Goal: Task Accomplishment & Management: Manage account settings

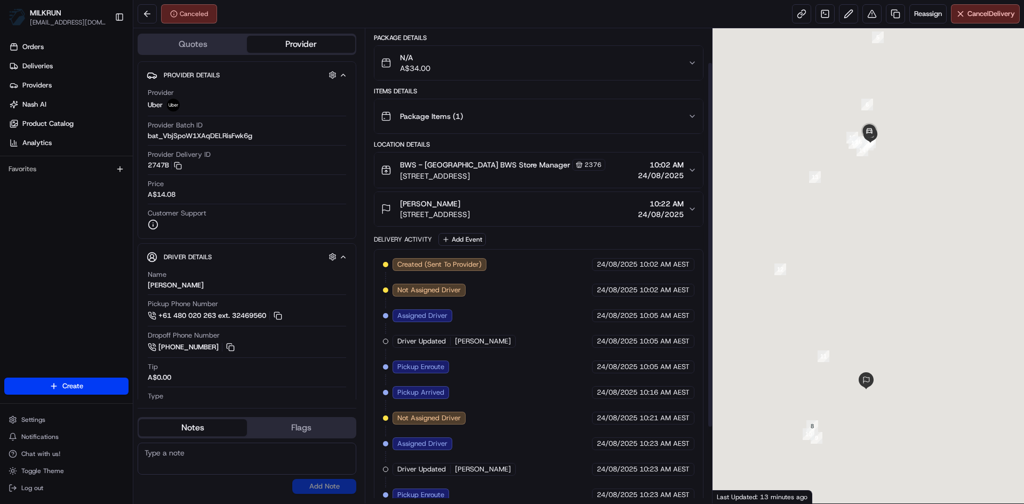
scroll to position [142, 0]
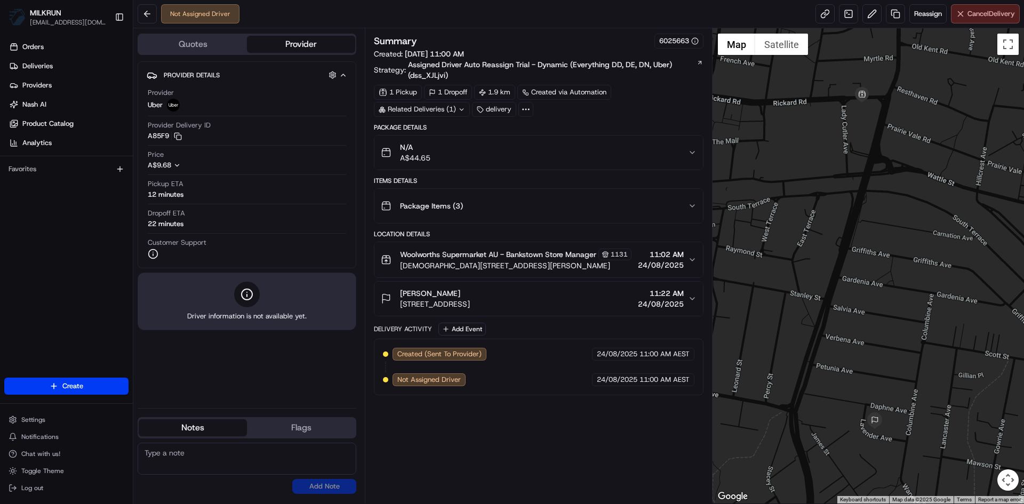
click at [982, 13] on span "Cancel Delivery" at bounding box center [991, 14] width 47 height 10
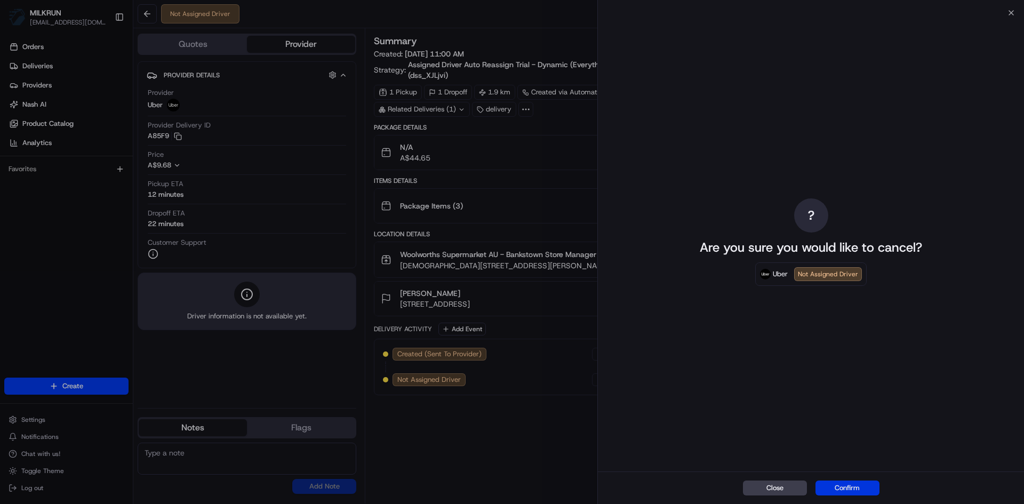
click at [848, 489] on button "Confirm" at bounding box center [848, 488] width 64 height 15
